Goal: Task Accomplishment & Management: Use online tool/utility

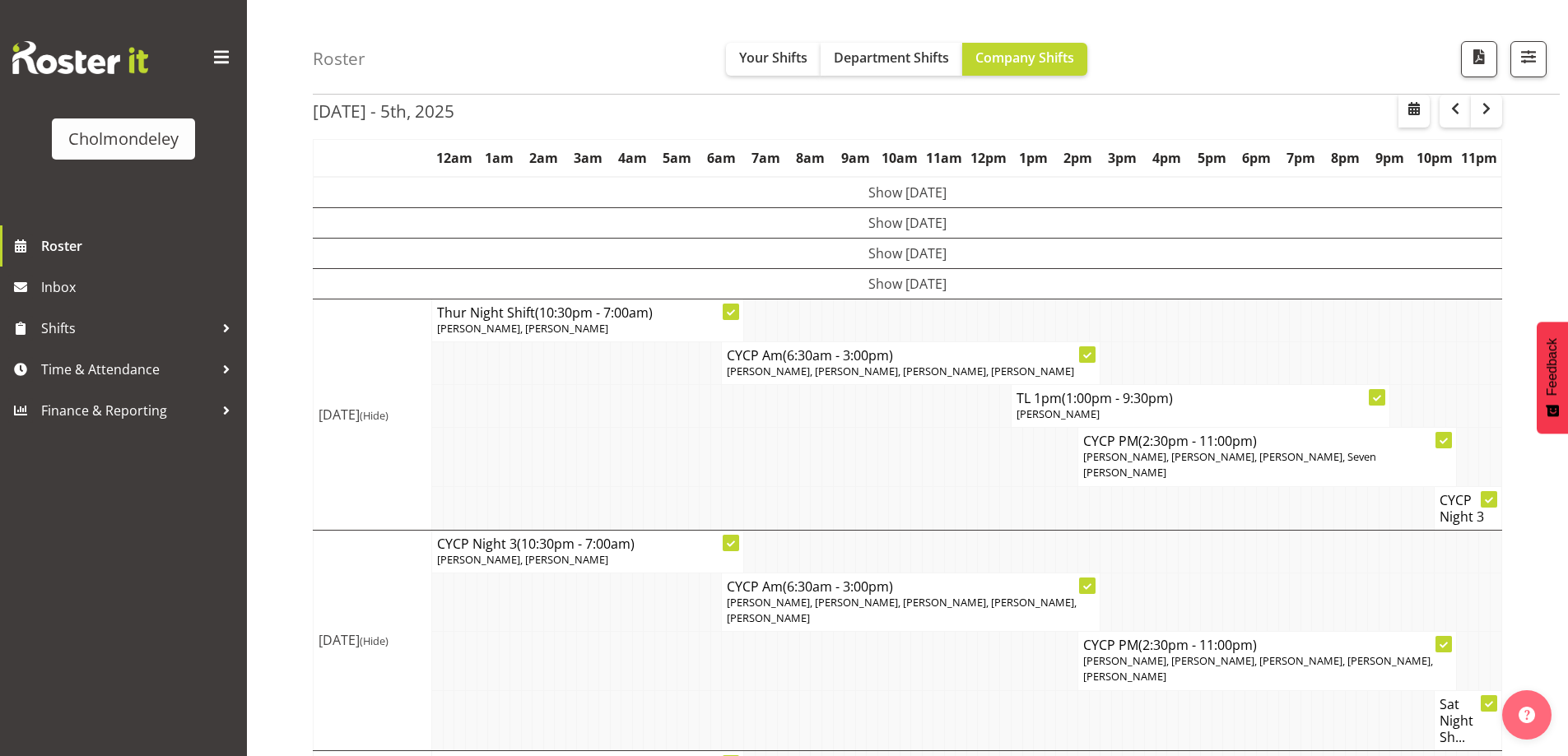
scroll to position [159, 0]
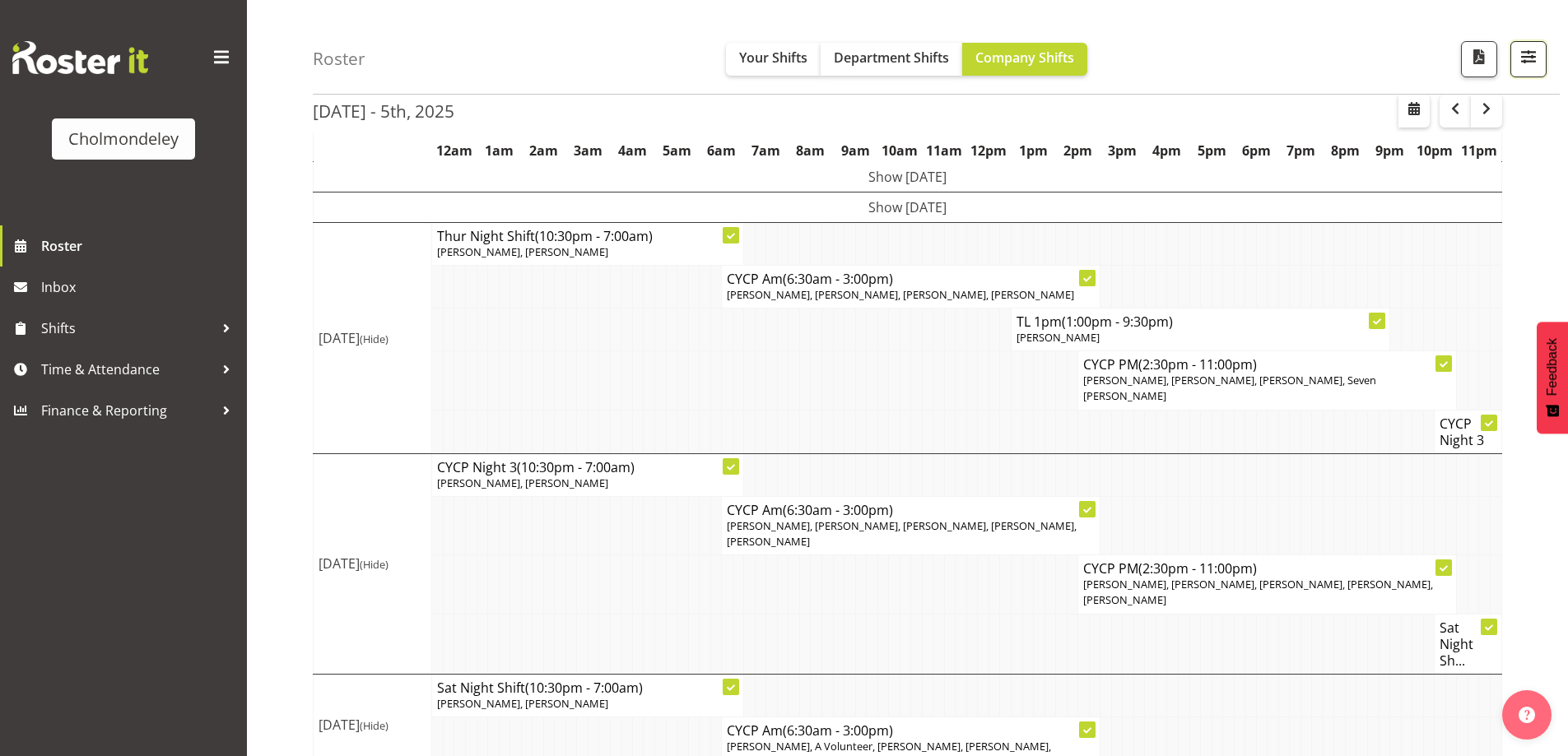
click at [1524, 61] on span "button" at bounding box center [1528, 57] width 21 height 21
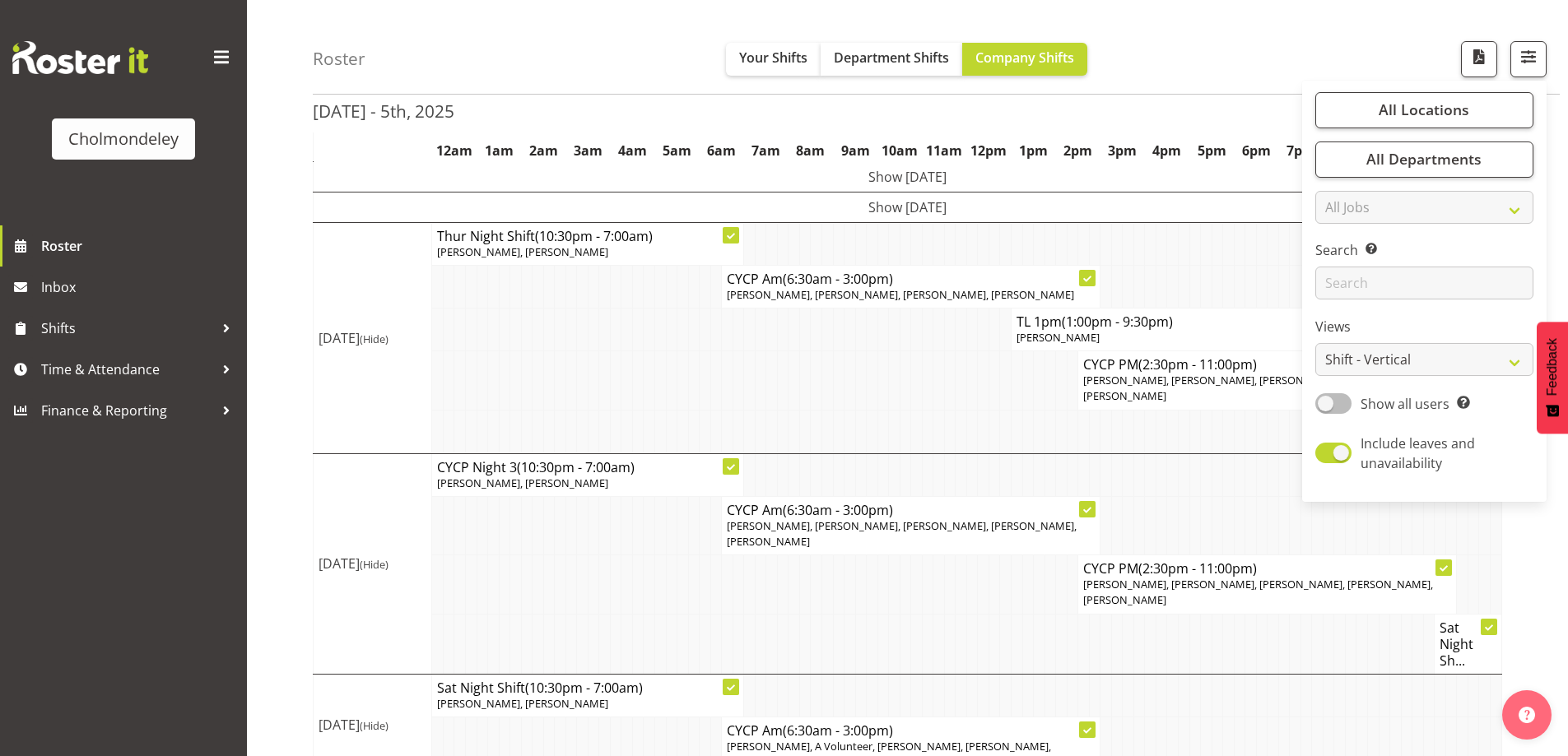
click at [1338, 408] on span at bounding box center [1333, 403] width 37 height 21
click at [1326, 408] on input "Show all users Show only rostered employees" at bounding box center [1320, 404] width 11 height 11
checkbox input "true"
click at [1542, 559] on div "[DATE] - 5th, [DATE] - [DATE] [DATE] Day Week Fortnight Month calendar Month Ag…" at bounding box center [940, 390] width 1255 height 796
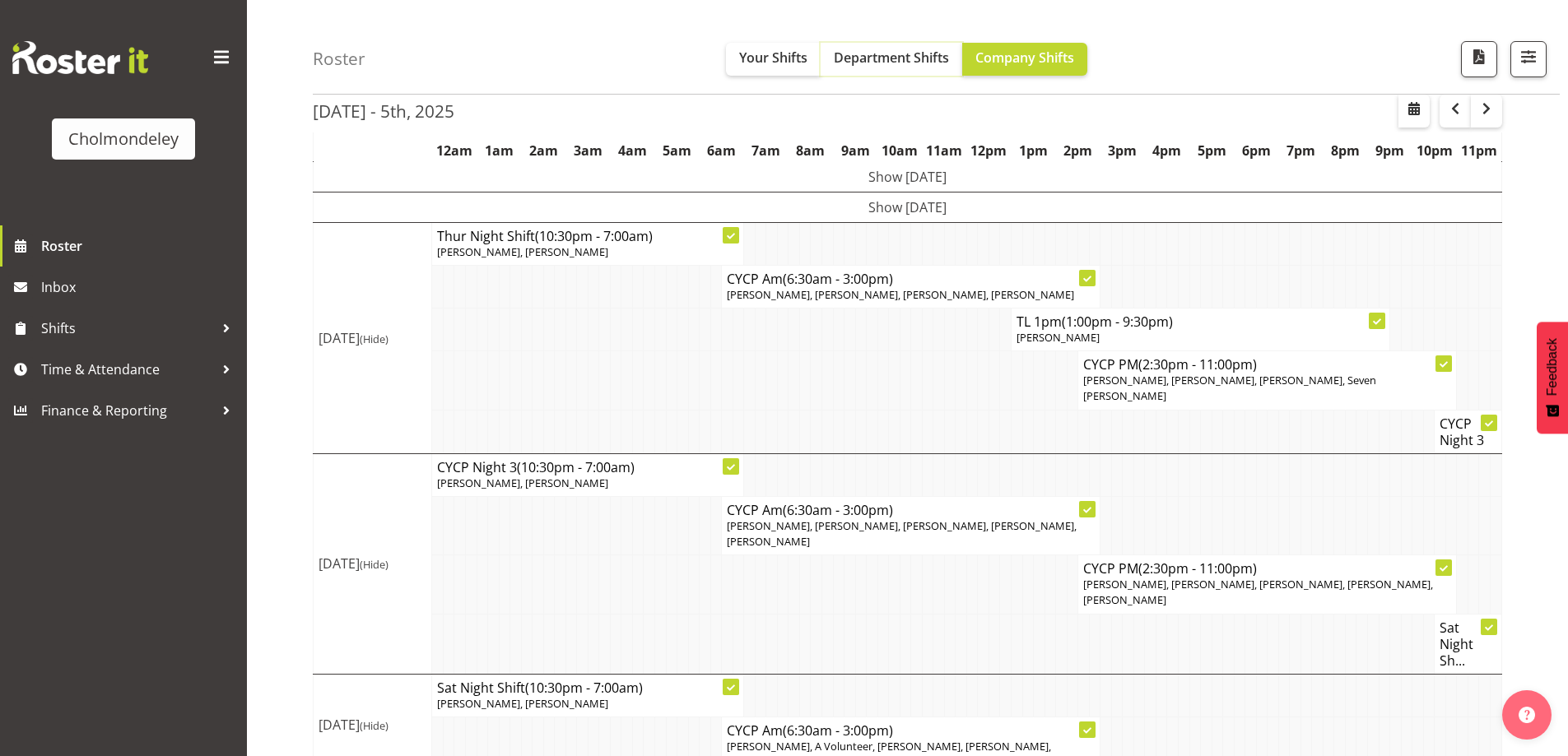
click at [864, 59] on span "Department Shifts" at bounding box center [891, 57] width 115 height 18
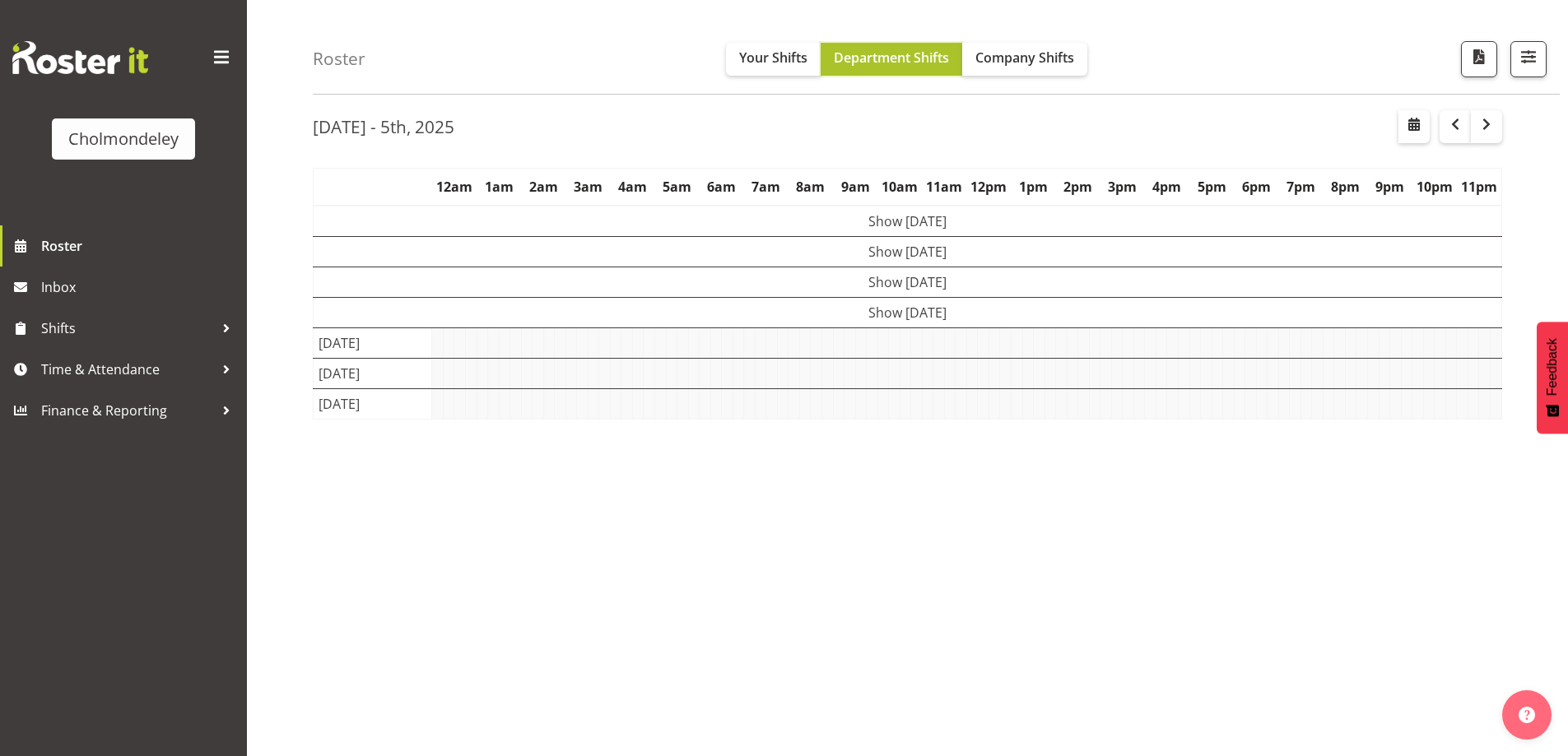
scroll to position [53, 0]
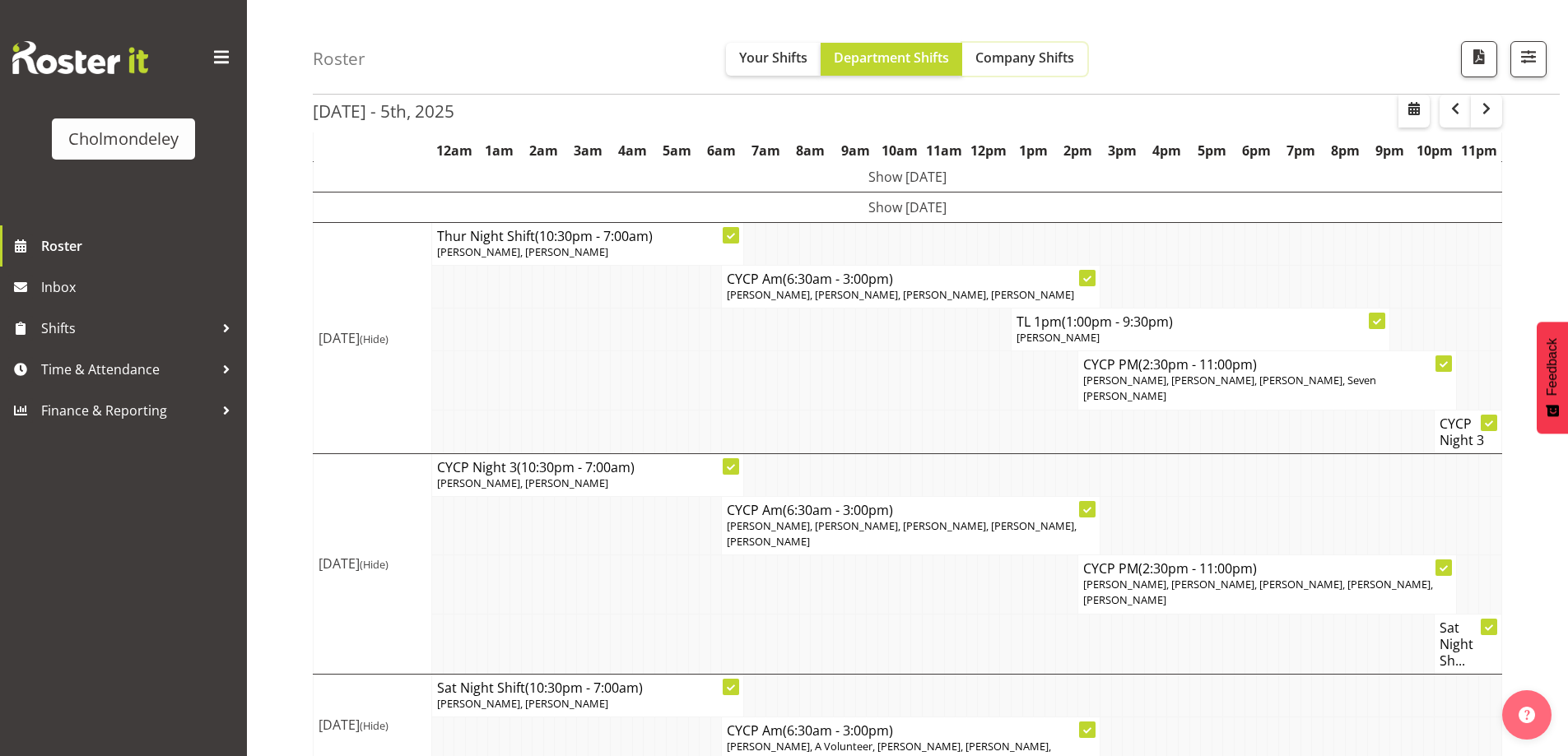
click at [1018, 56] on span "Company Shifts" at bounding box center [1024, 57] width 99 height 18
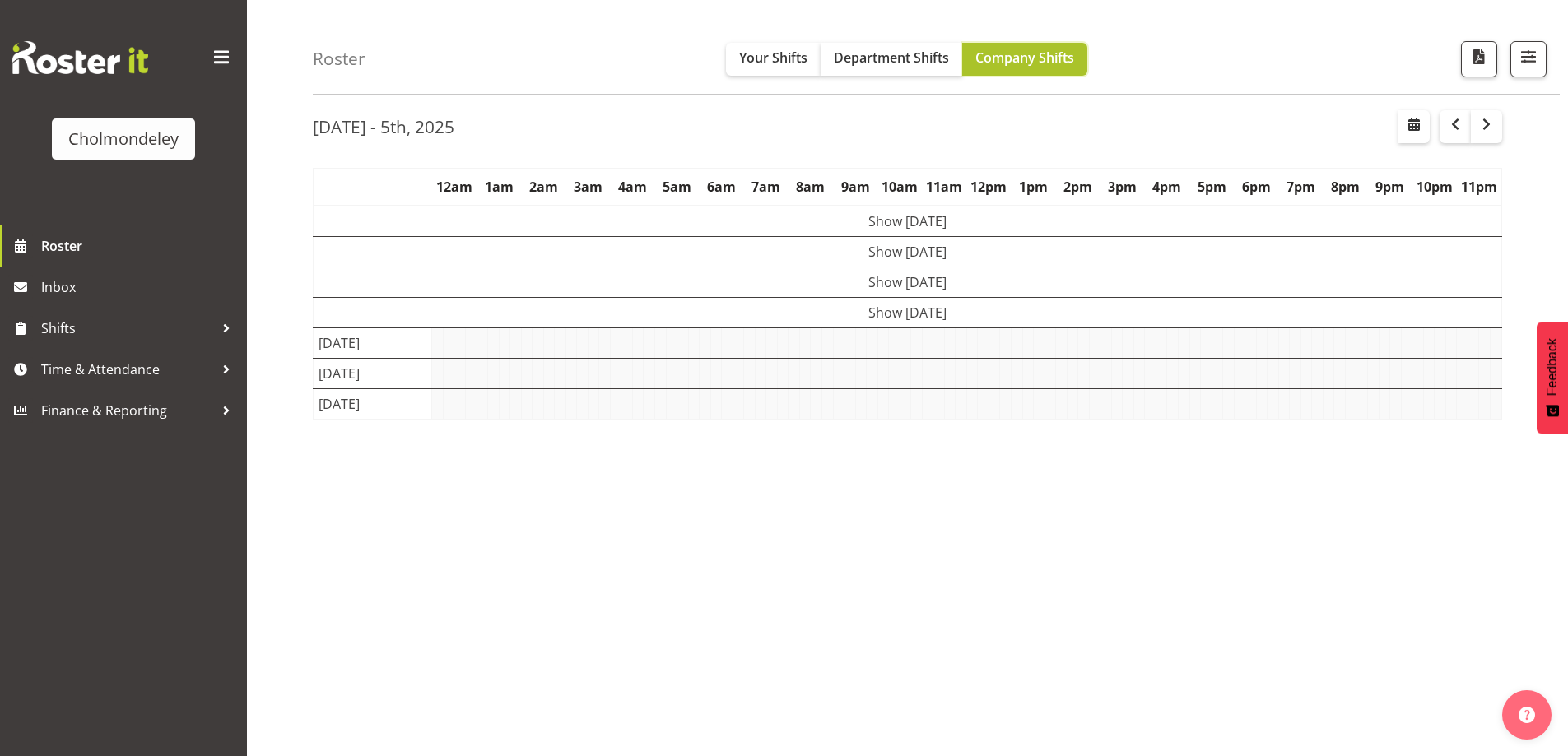
scroll to position [53, 0]
click at [884, 71] on button "Department Shifts" at bounding box center [891, 59] width 142 height 33
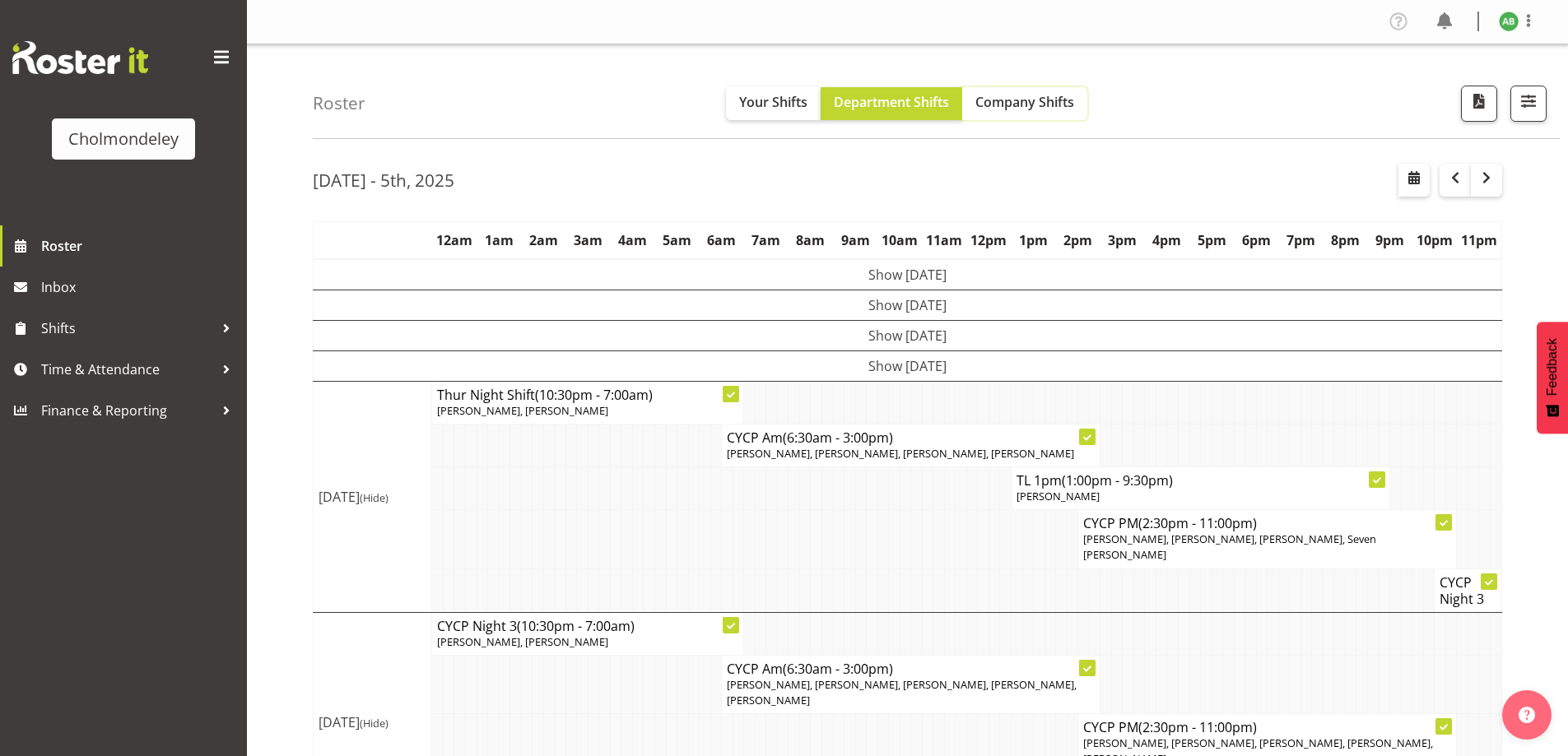
click at [1076, 98] on button "Company Shifts" at bounding box center [1024, 103] width 125 height 33
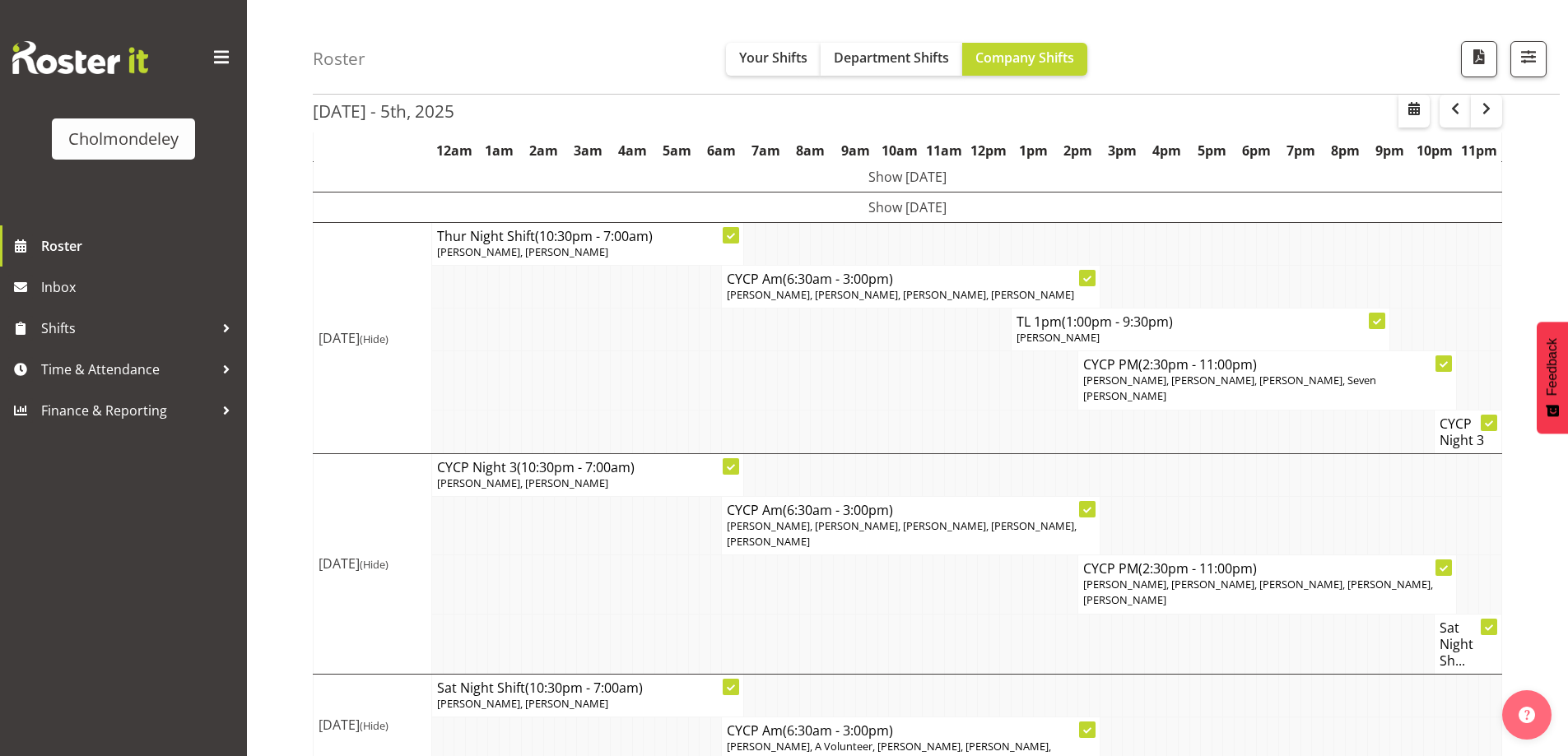
click at [231, 56] on span at bounding box center [222, 58] width 27 height 27
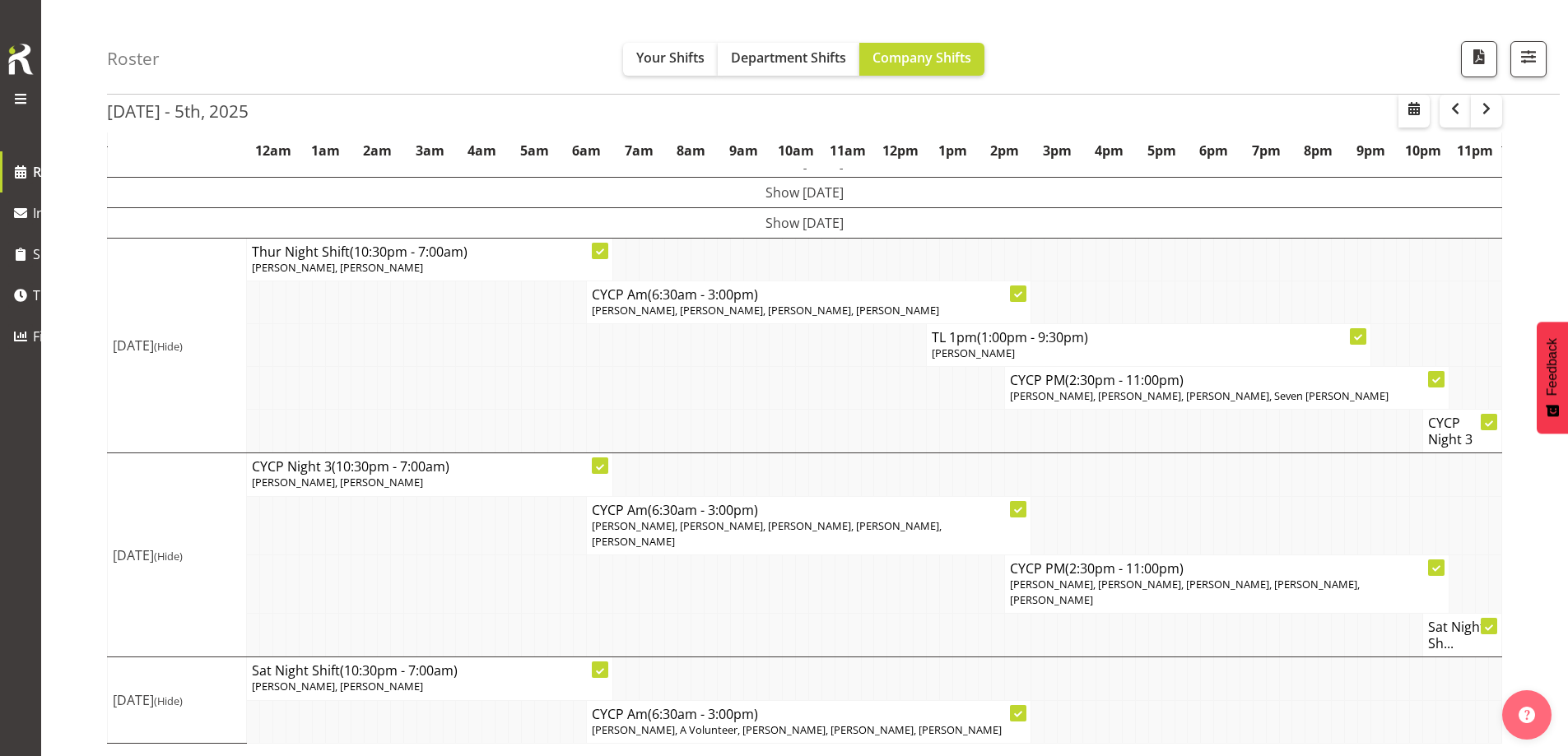
scroll to position [111, 0]
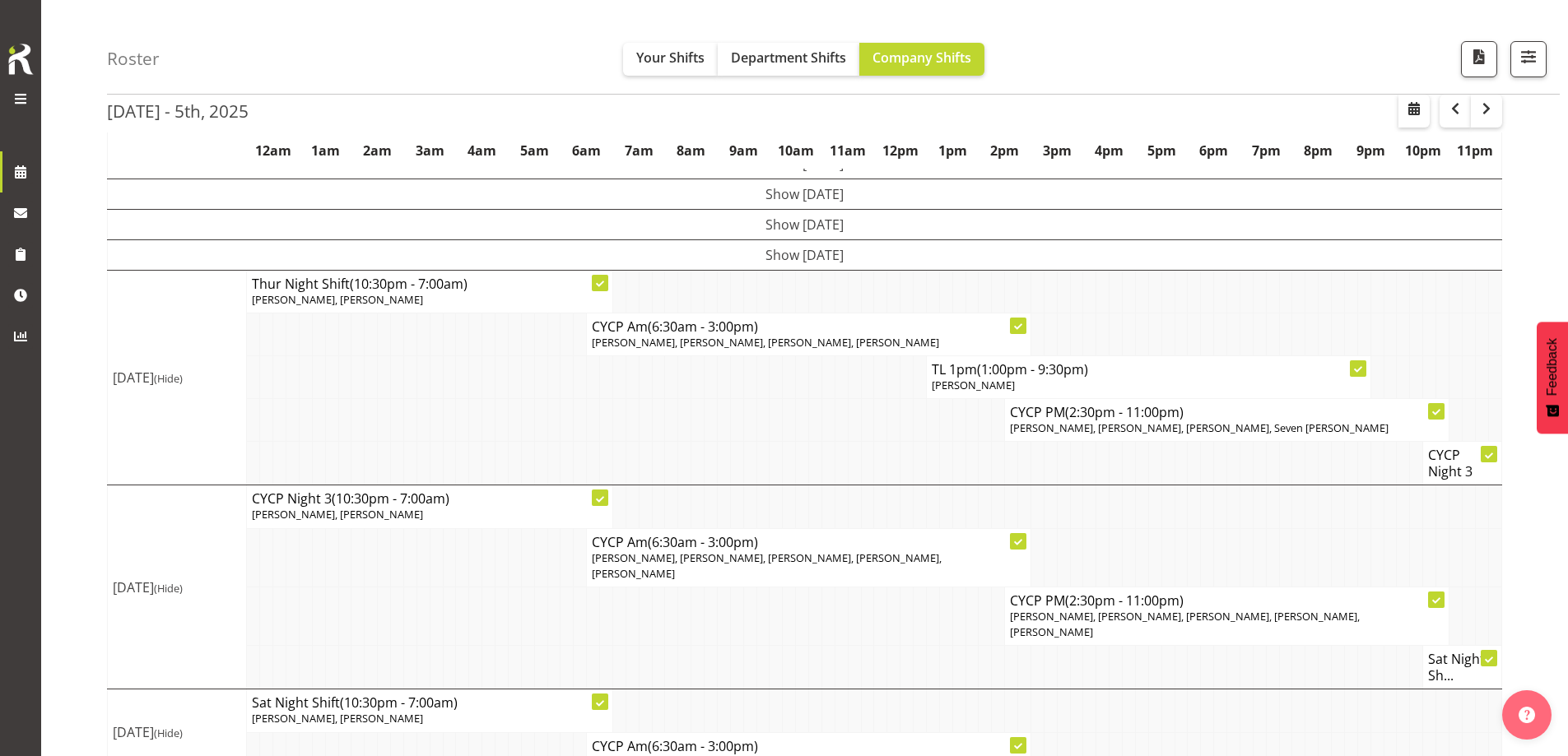
click at [37, 97] on div at bounding box center [21, 100] width 33 height 21
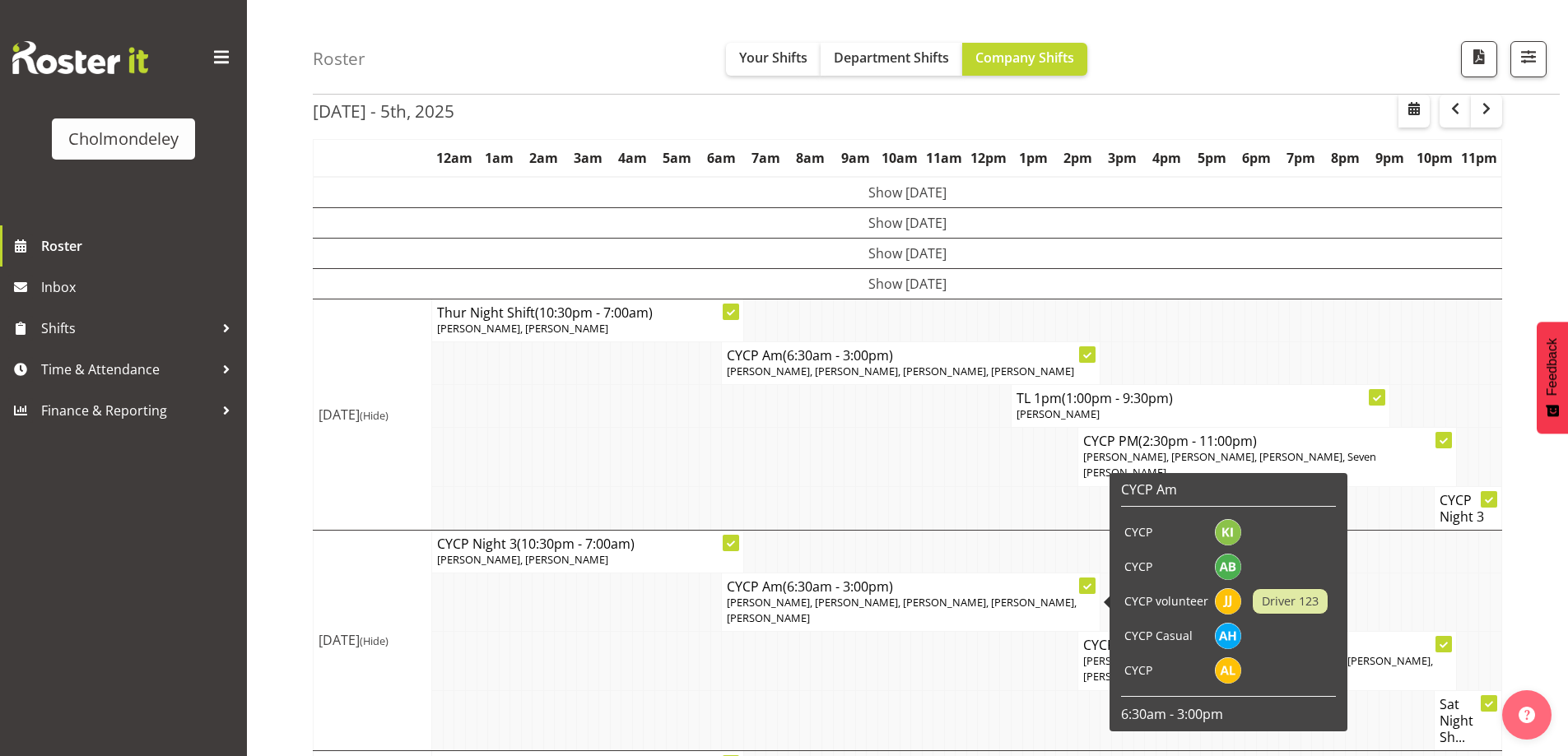
scroll to position [159, 0]
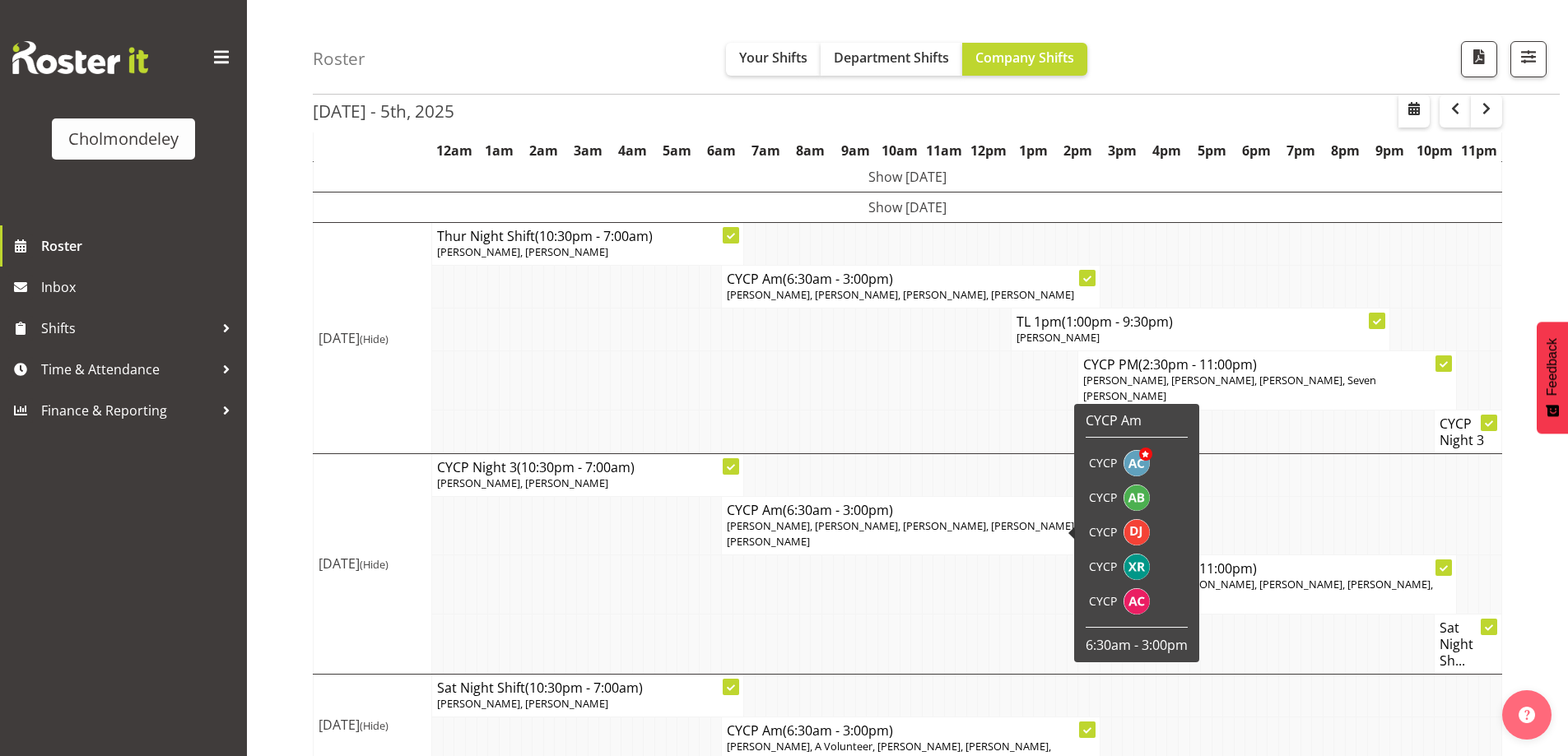
click at [810, 456] on td at bounding box center [816, 475] width 12 height 43
click at [575, 560] on td at bounding box center [571, 585] width 12 height 59
